Goal: Transaction & Acquisition: Purchase product/service

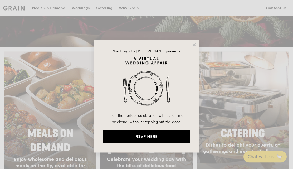
scroll to position [178, 0]
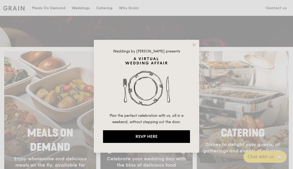
click at [188, 45] on div "Weddings by Grain presents Plan the perfect celebration with us, all in a weeke…" at bounding box center [146, 96] width 105 height 113
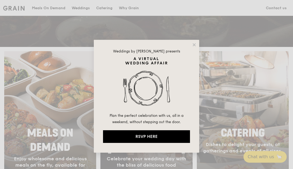
click at [198, 53] on div "Weddings by Grain presents Plan the perfect celebration with us, all in a weeke…" at bounding box center [146, 96] width 105 height 113
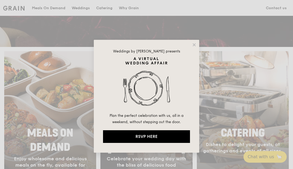
click at [194, 46] on icon at bounding box center [194, 44] width 5 height 5
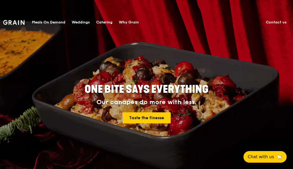
scroll to position [0, 0]
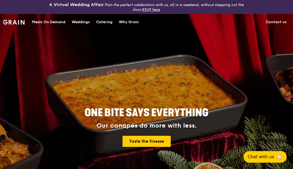
click at [50, 22] on div "Meals On Demand" at bounding box center [48, 22] width 33 height 16
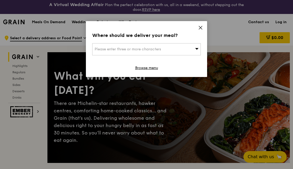
click at [201, 31] on span at bounding box center [200, 29] width 5 height 6
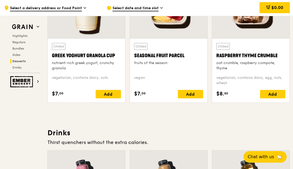
scroll to position [1709, 0]
